Goal: Use online tool/utility: Utilize a website feature to perform a specific function

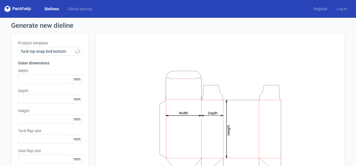
type input "15"
type input "10"
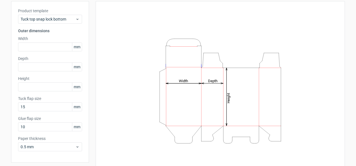
scroll to position [29, 0]
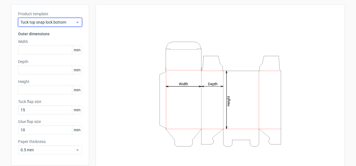
click at [58, 19] on span "Tuck top snap lock bottom" at bounding box center [48, 22] width 55 height 6
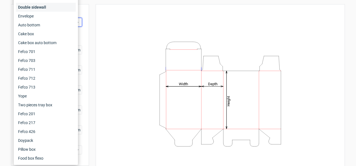
click at [48, 8] on div "Double sidewall" at bounding box center [46, 7] width 60 height 9
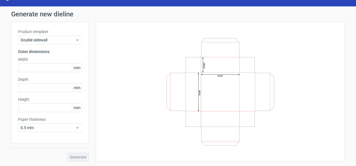
scroll to position [11, 0]
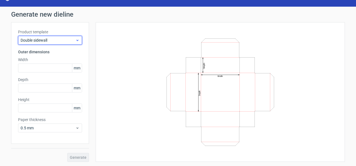
click at [49, 44] on div "Double sidewall" at bounding box center [50, 40] width 64 height 9
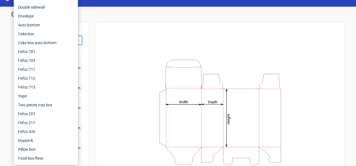
click at [84, 48] on div "Product template Tuck top snap lock bottom Outer dimensions Width mm Depth mm H…" at bounding box center [50, 103] width 78 height 162
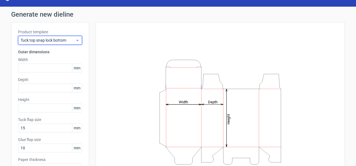
click at [64, 43] on div "Tuck top snap lock bottom" at bounding box center [50, 40] width 64 height 9
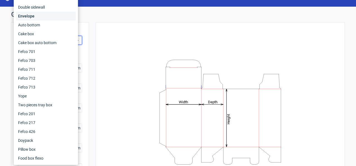
click at [45, 19] on div "Envelope" at bounding box center [46, 16] width 60 height 9
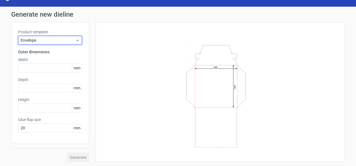
click at [56, 42] on span "Envelope" at bounding box center [48, 41] width 55 height 6
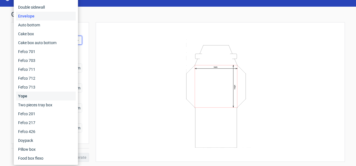
click at [50, 96] on div "Yope" at bounding box center [46, 96] width 60 height 9
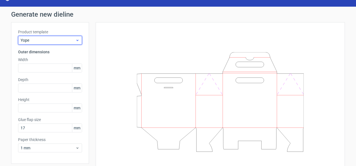
click at [69, 42] on span "Yope" at bounding box center [48, 41] width 55 height 6
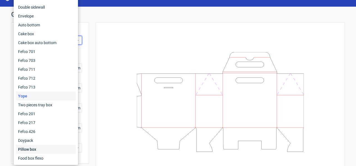
click at [44, 150] on div "Pillow box" at bounding box center [46, 149] width 60 height 9
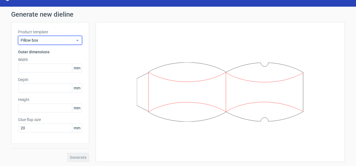
click at [75, 38] on icon at bounding box center [77, 40] width 4 height 4
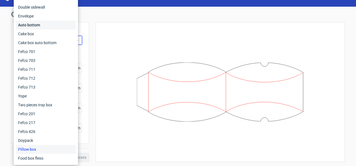
click at [41, 24] on div "Auto bottom" at bounding box center [46, 25] width 60 height 9
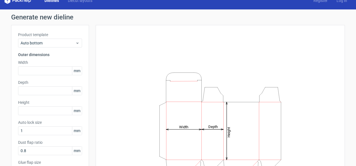
scroll to position [8, 0]
click at [75, 43] on icon at bounding box center [77, 43] width 4 height 4
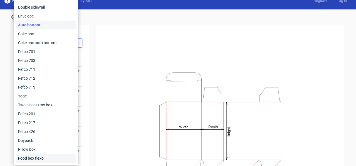
click at [47, 160] on div "Food box flexo" at bounding box center [46, 158] width 60 height 9
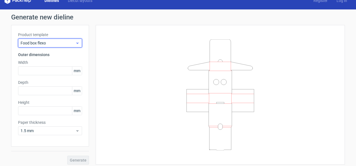
click at [68, 43] on span "Food box flexo" at bounding box center [48, 43] width 55 height 6
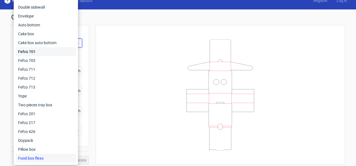
click at [46, 54] on div "Fefco 701" at bounding box center [46, 51] width 60 height 9
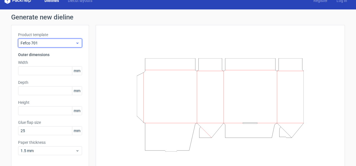
click at [47, 40] on span "Fefco 701" at bounding box center [48, 43] width 55 height 6
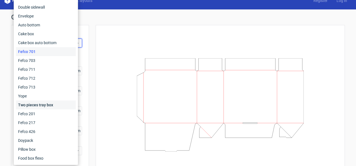
click at [32, 107] on div "Two pieces tray box" at bounding box center [46, 105] width 60 height 9
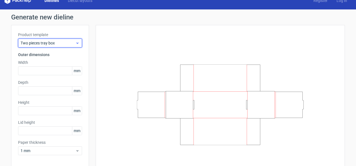
click at [72, 43] on span "Two pieces tray box" at bounding box center [48, 43] width 55 height 6
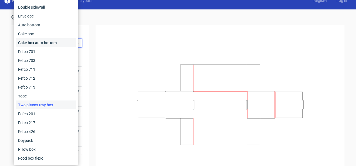
click at [48, 44] on div "Cake box auto bottom" at bounding box center [46, 42] width 60 height 9
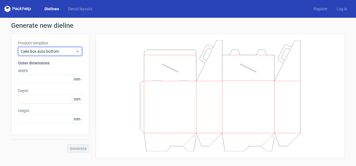
click at [66, 50] on span "Cake box auto bottom" at bounding box center [48, 52] width 55 height 6
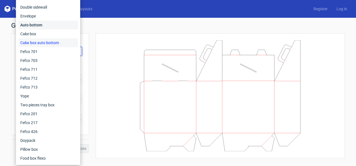
click at [57, 25] on div "Auto bottom" at bounding box center [48, 25] width 60 height 9
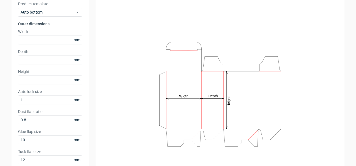
scroll to position [39, 0]
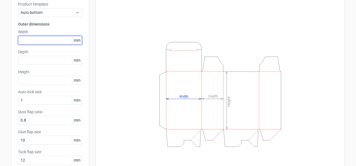
click at [56, 40] on input "text" at bounding box center [50, 40] width 64 height 9
type input "40"
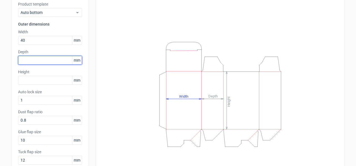
click at [54, 60] on input "text" at bounding box center [50, 60] width 64 height 9
type input "40"
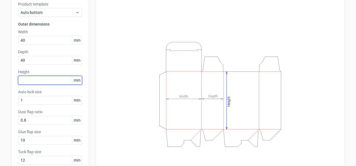
click at [52, 81] on input "text" at bounding box center [50, 80] width 64 height 9
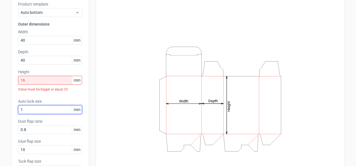
click at [43, 103] on div "Auto lock size 1 mm" at bounding box center [50, 107] width 64 height 16
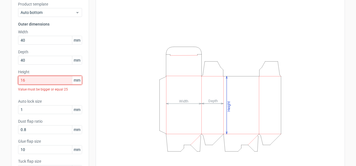
click at [56, 82] on input "16" at bounding box center [50, 80] width 64 height 9
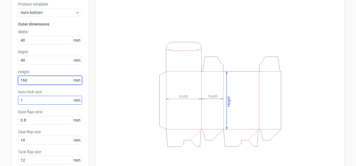
type input "160"
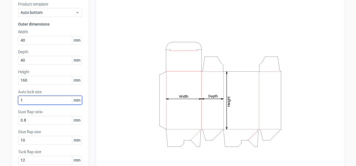
click at [51, 99] on input "1" at bounding box center [50, 100] width 64 height 9
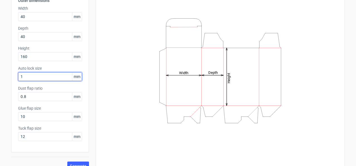
scroll to position [62, 0]
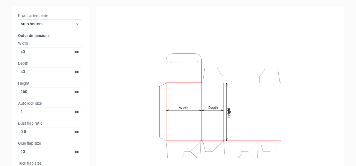
click at [118, 66] on div "Height Depth Width" at bounding box center [220, 106] width 235 height 186
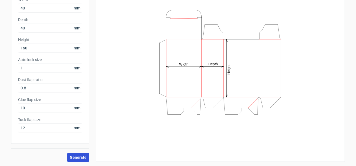
click at [80, 156] on span "Generate" at bounding box center [78, 158] width 17 height 4
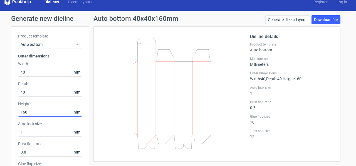
scroll to position [6, 0]
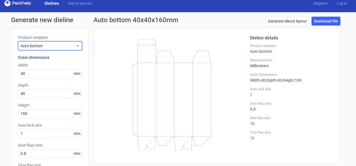
click at [59, 49] on div "Auto bottom" at bounding box center [50, 45] width 64 height 9
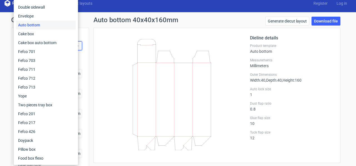
click at [82, 42] on div "Product template Auto bottom Outer dimensions Width 40 mm Depth 40 mm Height 16…" at bounding box center [50, 119] width 78 height 182
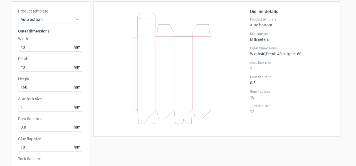
scroll to position [33, 0]
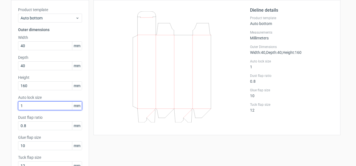
click at [59, 106] on input "1" at bounding box center [50, 105] width 64 height 9
type input "1"
type input "0"
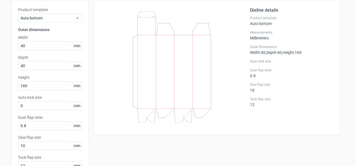
click at [72, 86] on span "mm" at bounding box center [77, 86] width 10 height 8
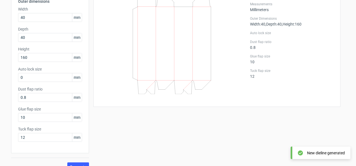
scroll to position [71, 0]
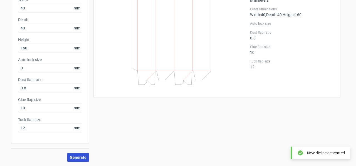
click at [74, 155] on button "Generate" at bounding box center [78, 157] width 22 height 9
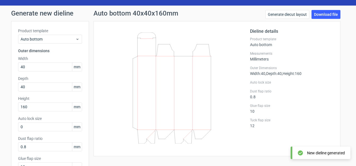
scroll to position [9, 0]
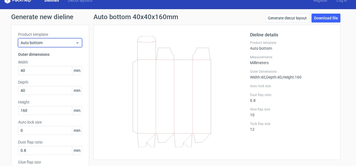
click at [73, 43] on span "Auto bottom" at bounding box center [48, 43] width 55 height 6
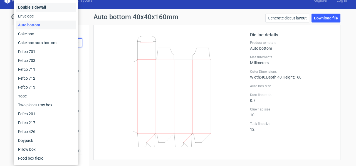
click at [58, 9] on div "Double sidewall" at bounding box center [46, 7] width 60 height 9
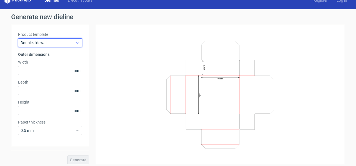
click at [59, 41] on span "Double sidewall" at bounding box center [48, 43] width 55 height 6
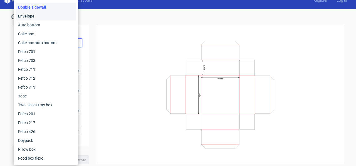
click at [46, 19] on div "Envelope" at bounding box center [46, 16] width 60 height 9
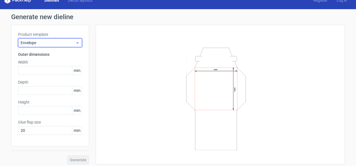
click at [56, 43] on span "Envelope" at bounding box center [48, 43] width 55 height 6
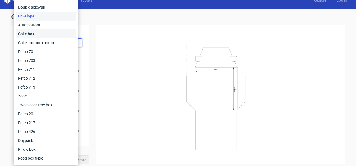
click at [53, 32] on div "Cake box" at bounding box center [46, 33] width 60 height 9
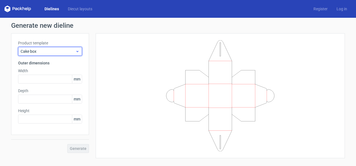
click at [56, 52] on span "Cake box" at bounding box center [48, 52] width 55 height 6
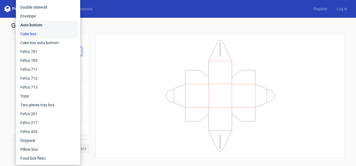
click at [51, 25] on div "Auto bottom" at bounding box center [48, 25] width 60 height 9
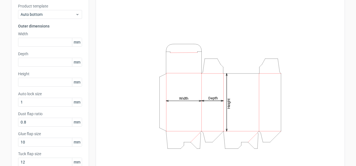
scroll to position [38, 0]
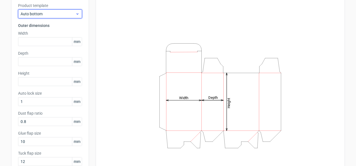
click at [70, 16] on span "Auto bottom" at bounding box center [48, 14] width 55 height 6
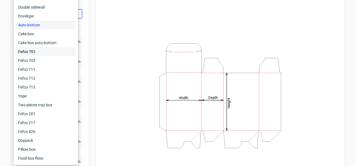
click at [52, 49] on div "Fefco 701" at bounding box center [46, 51] width 60 height 9
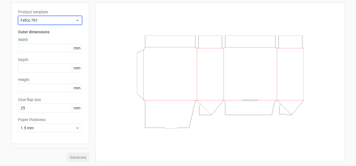
click at [62, 21] on span "Fefco 701" at bounding box center [48, 21] width 55 height 6
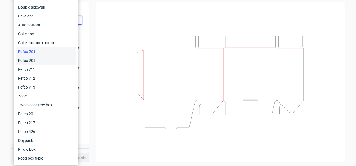
click at [44, 59] on div "Fefco 703" at bounding box center [46, 60] width 60 height 9
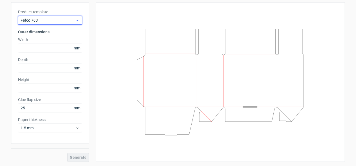
click at [65, 17] on div "Fefco 703" at bounding box center [50, 20] width 64 height 9
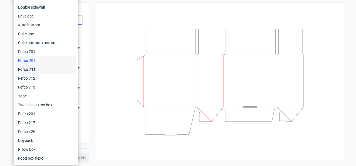
click at [36, 71] on div "Fefco 711" at bounding box center [46, 69] width 60 height 9
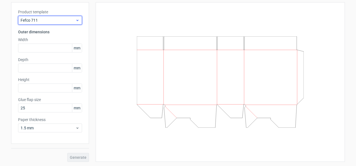
click at [72, 23] on span "Fefco 711" at bounding box center [48, 21] width 55 height 6
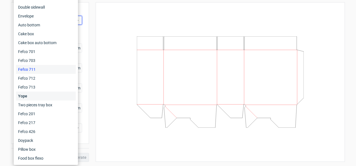
click at [43, 95] on div "Yope" at bounding box center [46, 96] width 60 height 9
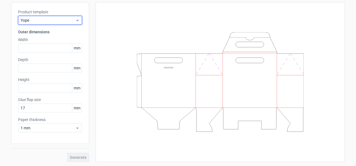
click at [72, 21] on span "Yope" at bounding box center [48, 21] width 55 height 6
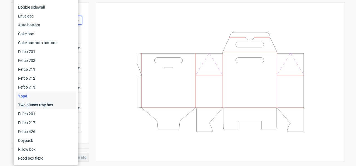
click at [41, 103] on div "Two pieces tray box" at bounding box center [46, 105] width 60 height 9
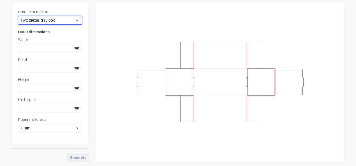
click at [64, 21] on span "Two pieces tray box" at bounding box center [48, 21] width 55 height 6
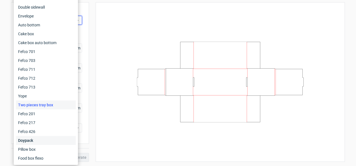
click at [31, 141] on div "Doypack" at bounding box center [46, 140] width 60 height 9
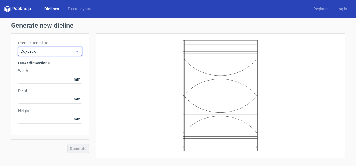
click at [53, 51] on span "Doypack" at bounding box center [48, 52] width 55 height 6
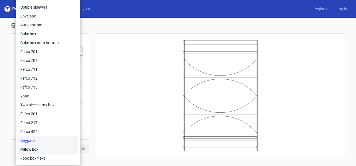
click at [35, 148] on div "Pillow box" at bounding box center [48, 149] width 60 height 9
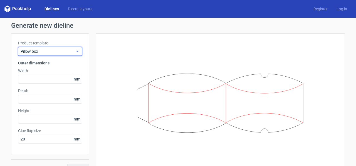
click at [60, 51] on span "Pillow box" at bounding box center [48, 52] width 55 height 6
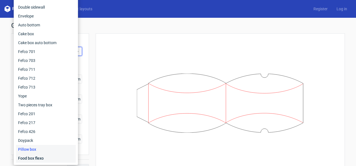
click at [46, 156] on div "Food box flexo" at bounding box center [46, 158] width 60 height 9
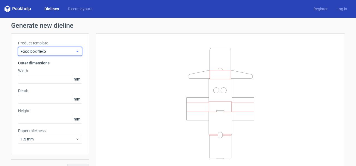
click at [66, 53] on span "Food box flexo" at bounding box center [48, 52] width 55 height 6
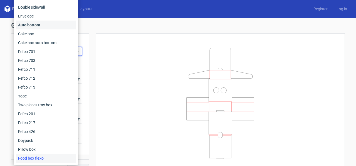
click at [49, 26] on div "Auto bottom" at bounding box center [46, 25] width 60 height 9
